Goal: Find contact information: Find contact information

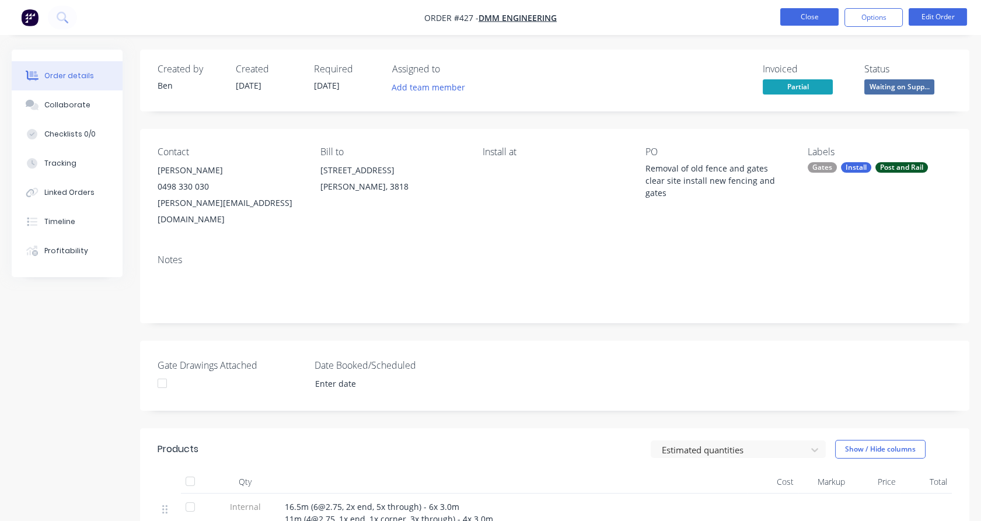
click at [805, 16] on button "Close" at bounding box center [809, 17] width 58 height 18
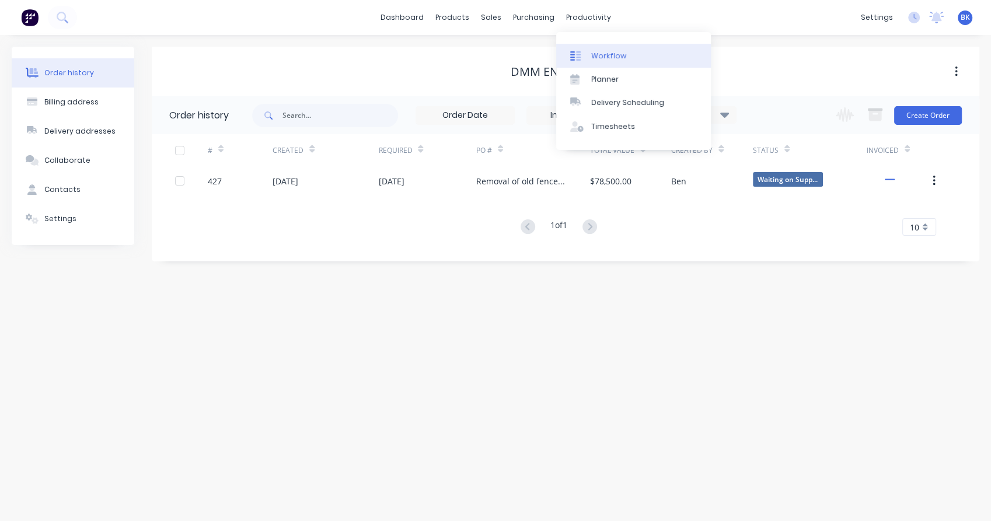
click at [581, 57] on div at bounding box center [579, 56] width 18 height 11
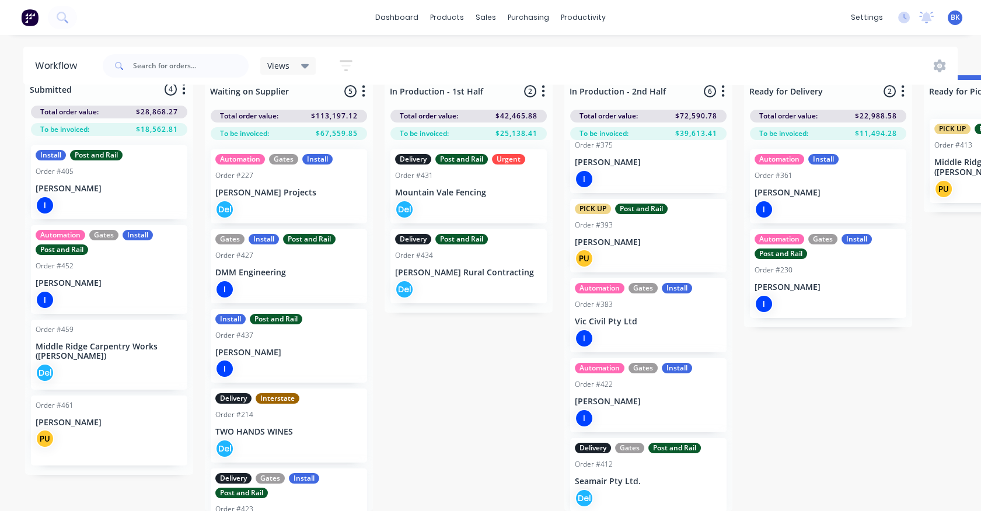
scroll to position [33, 0]
click at [471, 268] on p "[PERSON_NAME] Rural Contracting" at bounding box center [468, 273] width 147 height 10
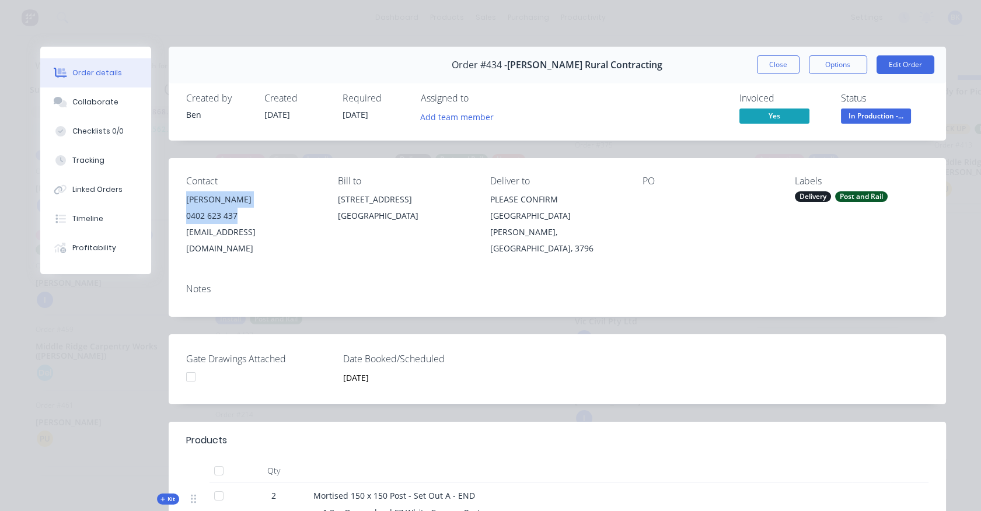
drag, startPoint x: 264, startPoint y: 215, endPoint x: 176, endPoint y: 202, distance: 89.6
click at [176, 202] on div "Contact [PERSON_NAME] [PHONE_NUMBER] [EMAIL_ADDRESS][DOMAIN_NAME] Bill to [STRE…" at bounding box center [557, 216] width 777 height 116
copy div "[PERSON_NAME] 0402 623 437"
drag, startPoint x: 651, startPoint y: 70, endPoint x: 566, endPoint y: 69, distance: 85.2
click at [566, 69] on div "Order #434 - [PERSON_NAME] Rural Contracting Close Options Edit Order" at bounding box center [557, 65] width 777 height 37
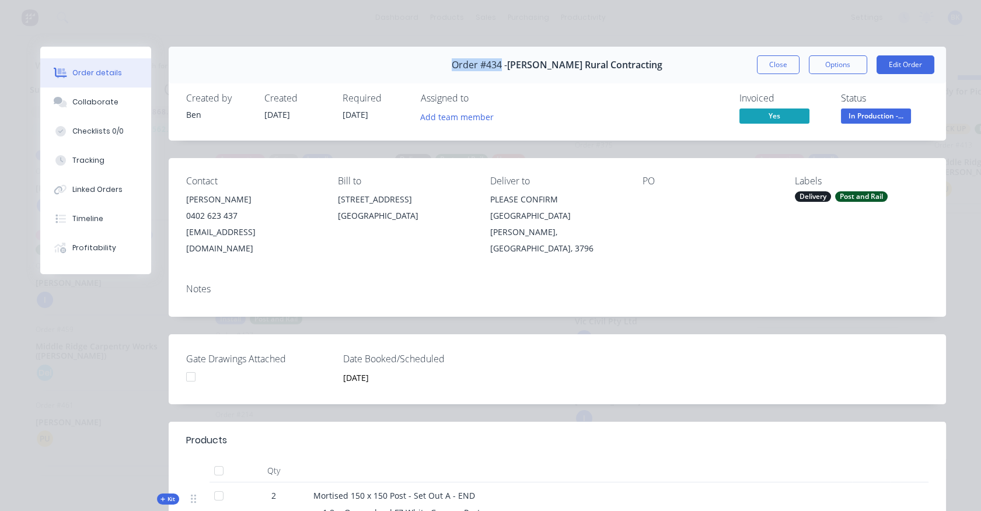
drag, startPoint x: 466, startPoint y: 66, endPoint x: 518, endPoint y: 62, distance: 52.6
click at [518, 62] on div "Order #434 - [PERSON_NAME] Rural Contracting Close Options Edit Order" at bounding box center [557, 65] width 777 height 37
copy span "Order #434"
click at [774, 64] on button "Close" at bounding box center [778, 64] width 43 height 19
